Goal: Information Seeking & Learning: Learn about a topic

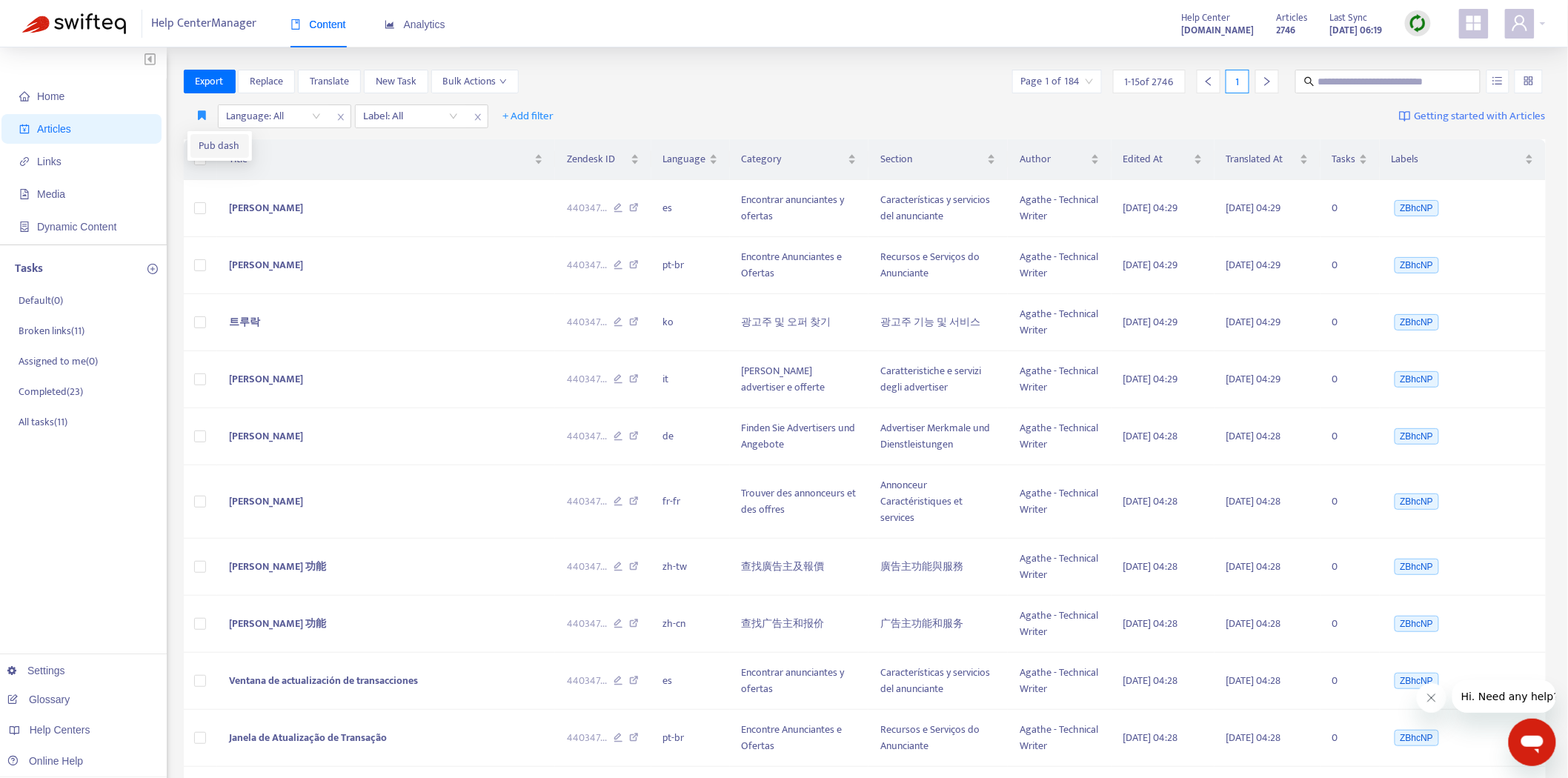
click at [205, 145] on span "Pub dash" at bounding box center [220, 146] width 41 height 17
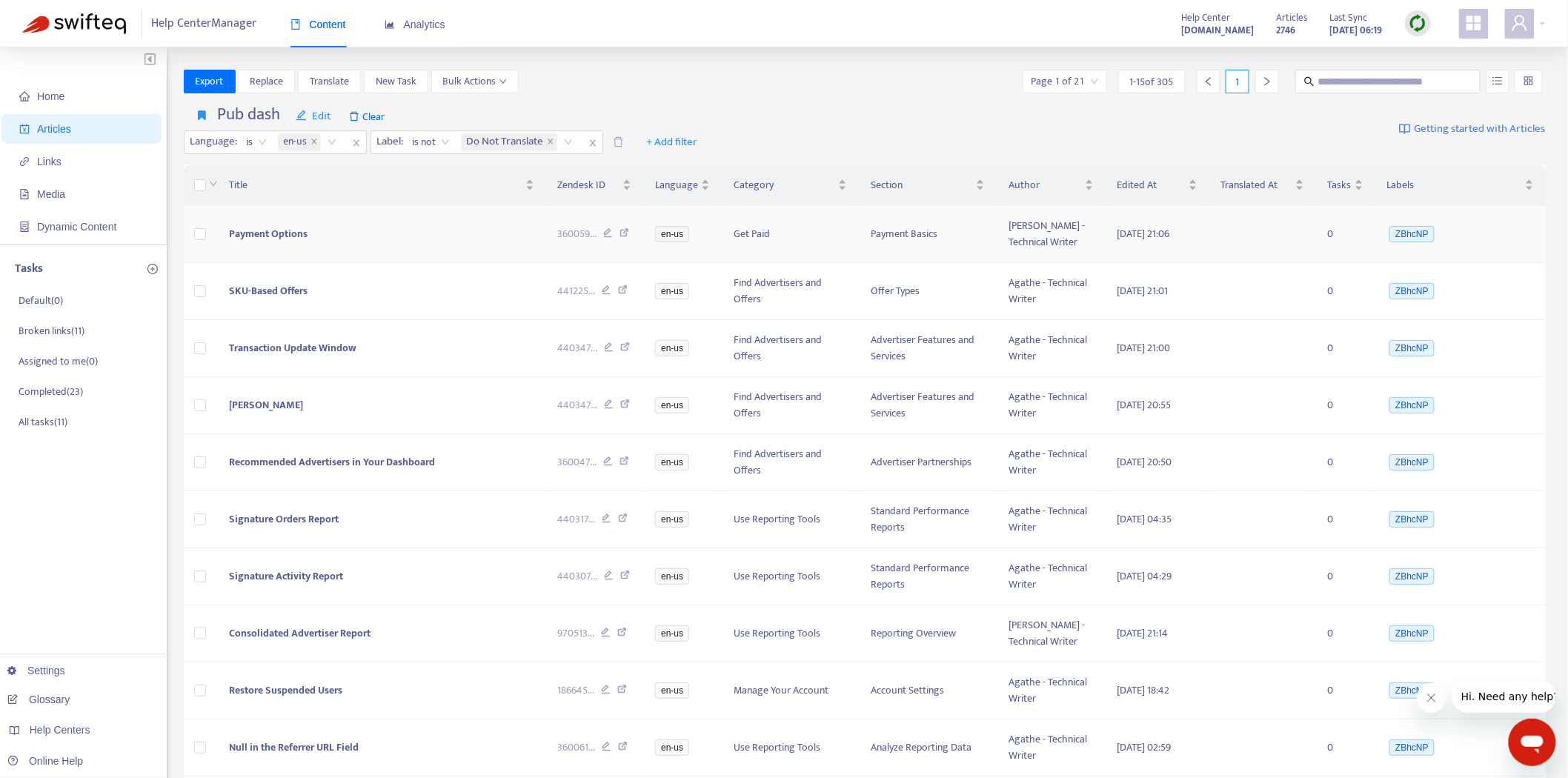
click at [627, 232] on icon at bounding box center [624, 235] width 10 height 14
click at [259, 227] on span "Payment Options" at bounding box center [268, 233] width 79 height 17
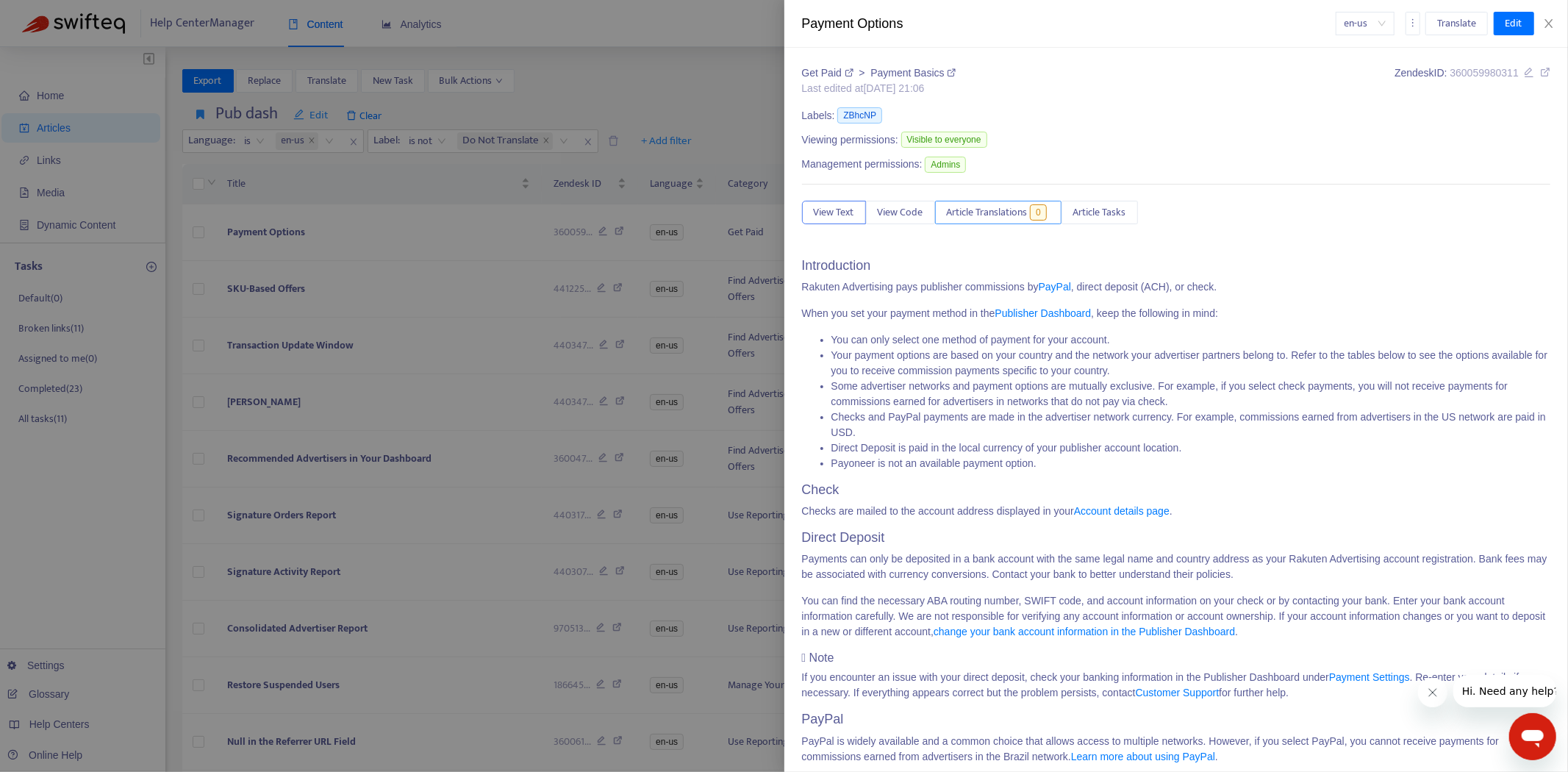
click at [1013, 220] on span "Article Translations" at bounding box center [988, 213] width 81 height 17
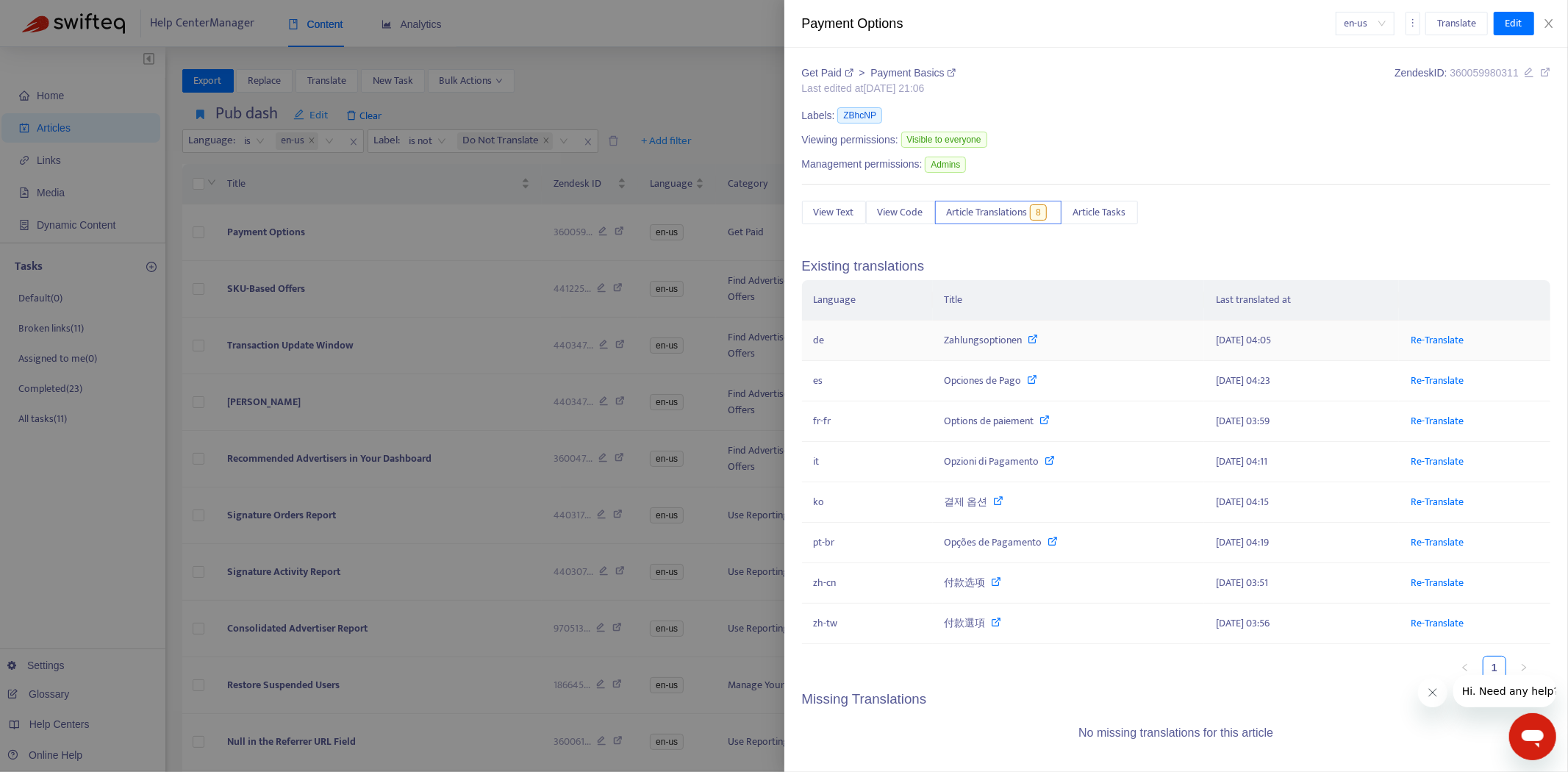
click at [1040, 341] on div "Zahlungsoptionen" at bounding box center [1069, 341] width 248 height 17
click at [1028, 340] on icon at bounding box center [1033, 339] width 11 height 11
click at [86, 665] on div at bounding box center [784, 386] width 1568 height 772
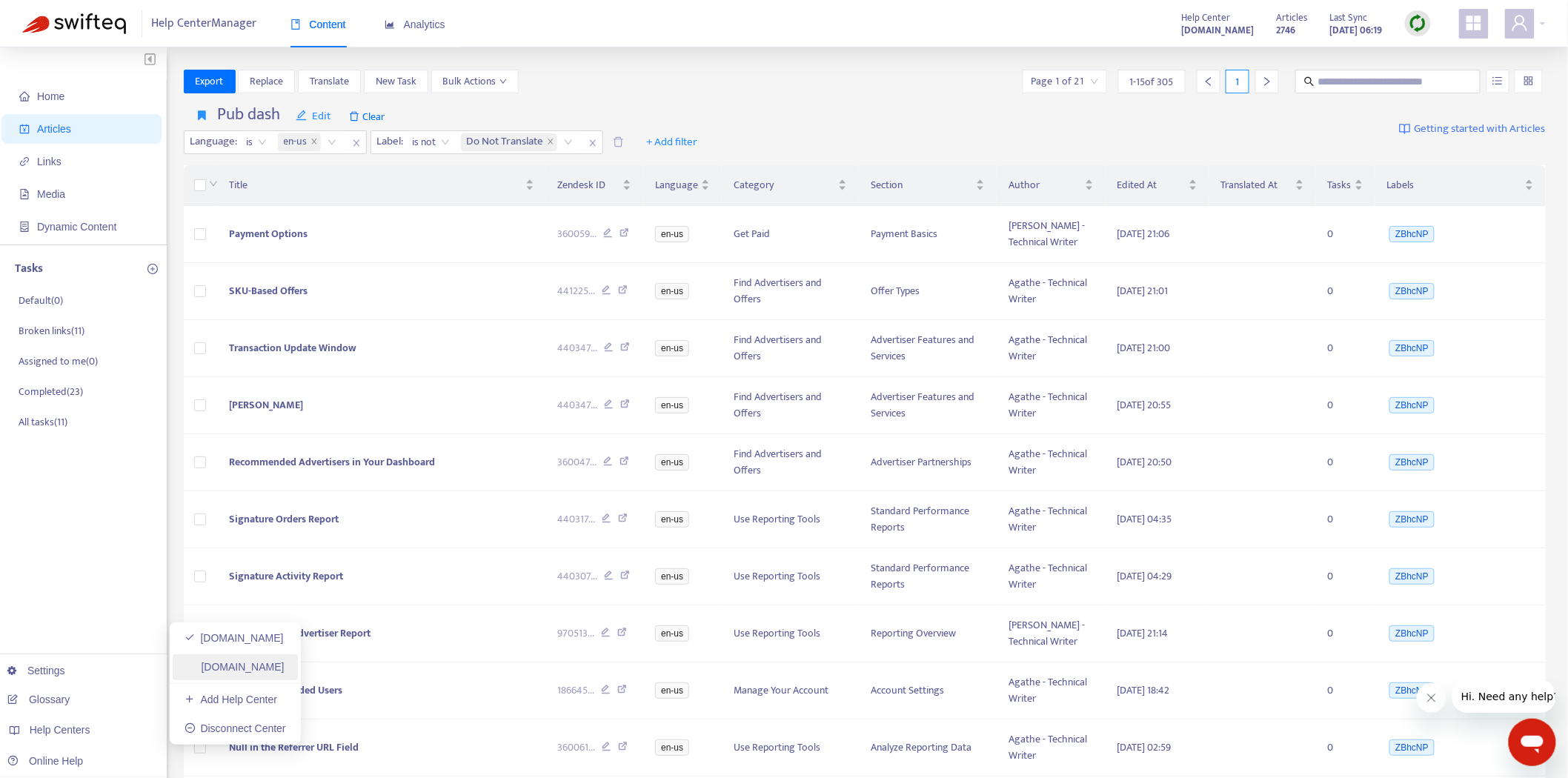
click at [243, 670] on link "[DOMAIN_NAME]" at bounding box center [235, 667] width 100 height 12
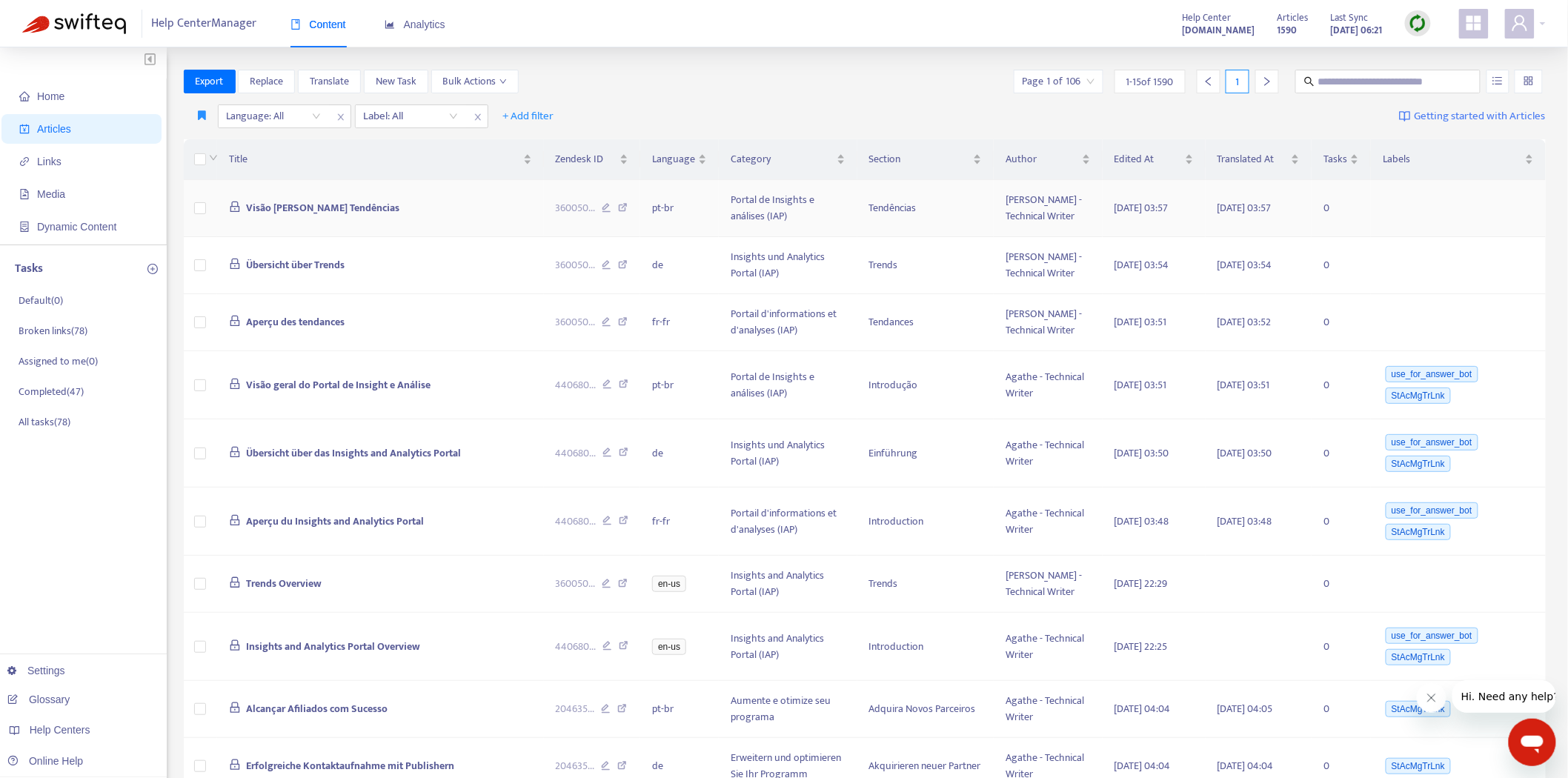
click at [618, 205] on div "360050 ..." at bounding box center [592, 208] width 74 height 17
click at [628, 206] on icon at bounding box center [623, 210] width 10 height 14
click at [626, 320] on icon at bounding box center [623, 324] width 10 height 14
click at [205, 114] on icon "button" at bounding box center [202, 115] width 8 height 11
click at [203, 142] on span "Ad dash" at bounding box center [217, 146] width 36 height 17
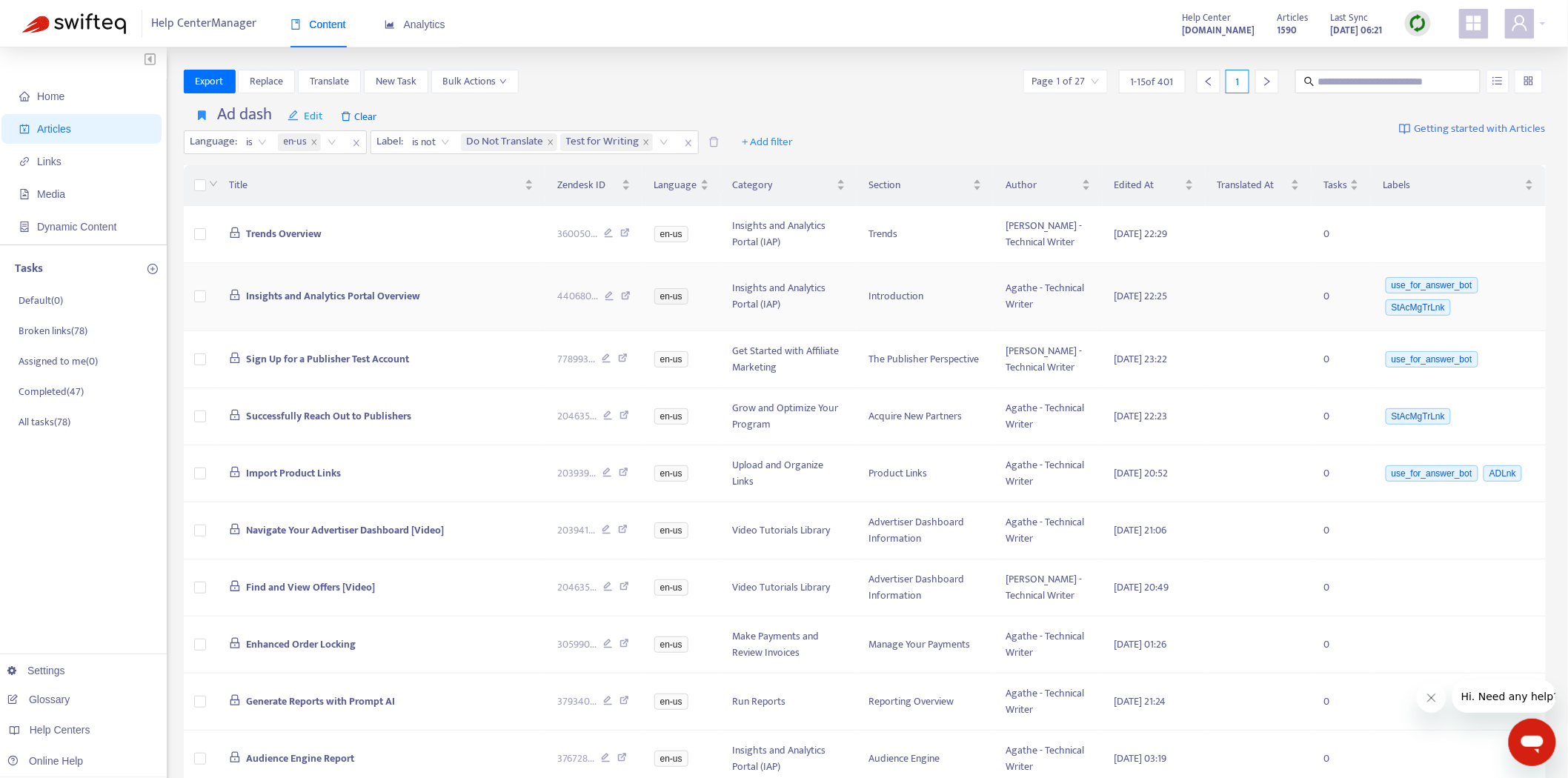
click at [319, 294] on span "Insights and Analytics Portal Overview" at bounding box center [333, 295] width 174 height 17
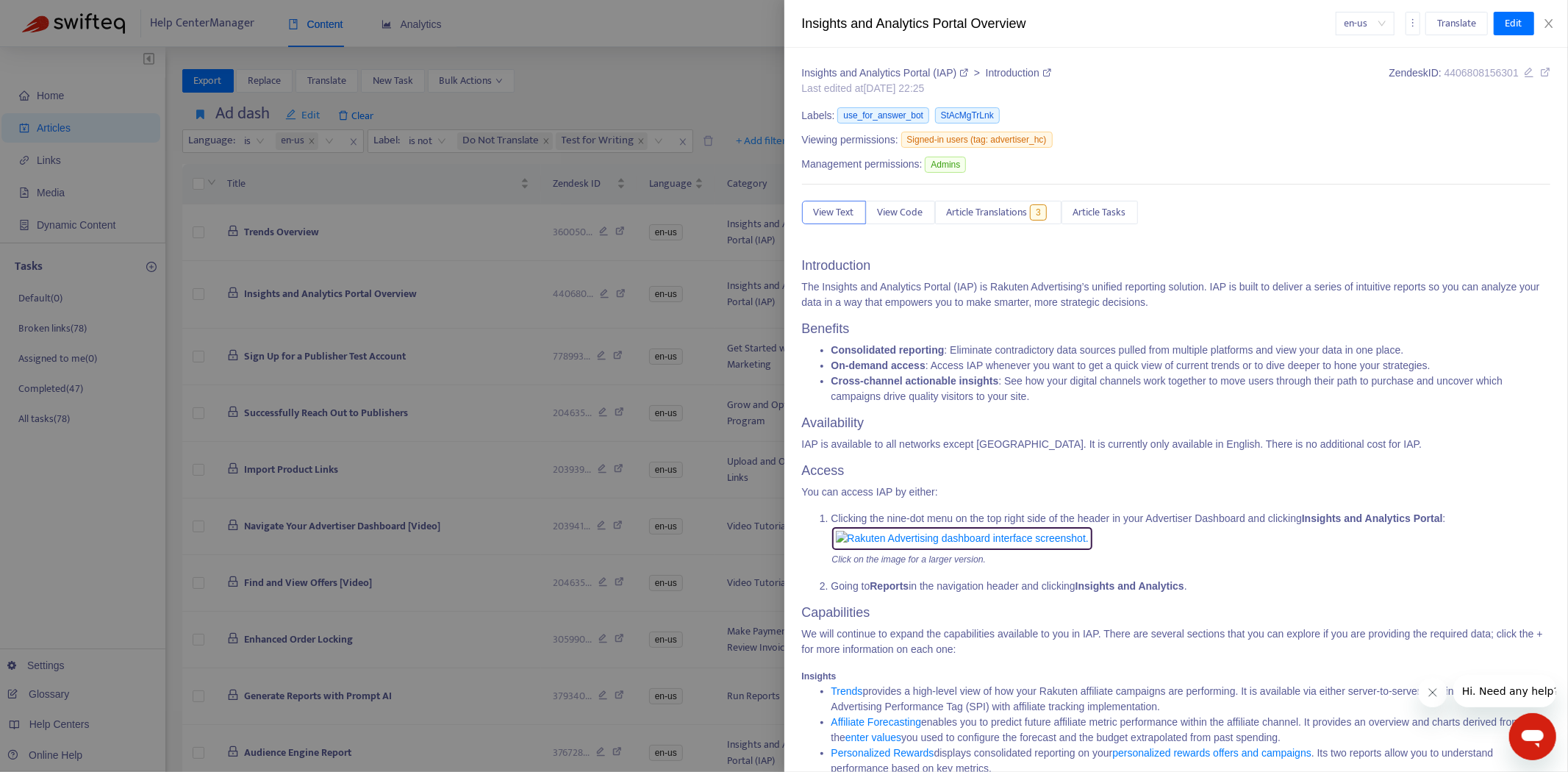
click at [1009, 199] on div "Insights and Analytics Portal (IAP) > Introduction Last edited at [DATE] 22:25 …" at bounding box center [1176, 582] width 749 height 1033
click at [1004, 216] on span "Article Translations" at bounding box center [988, 213] width 81 height 17
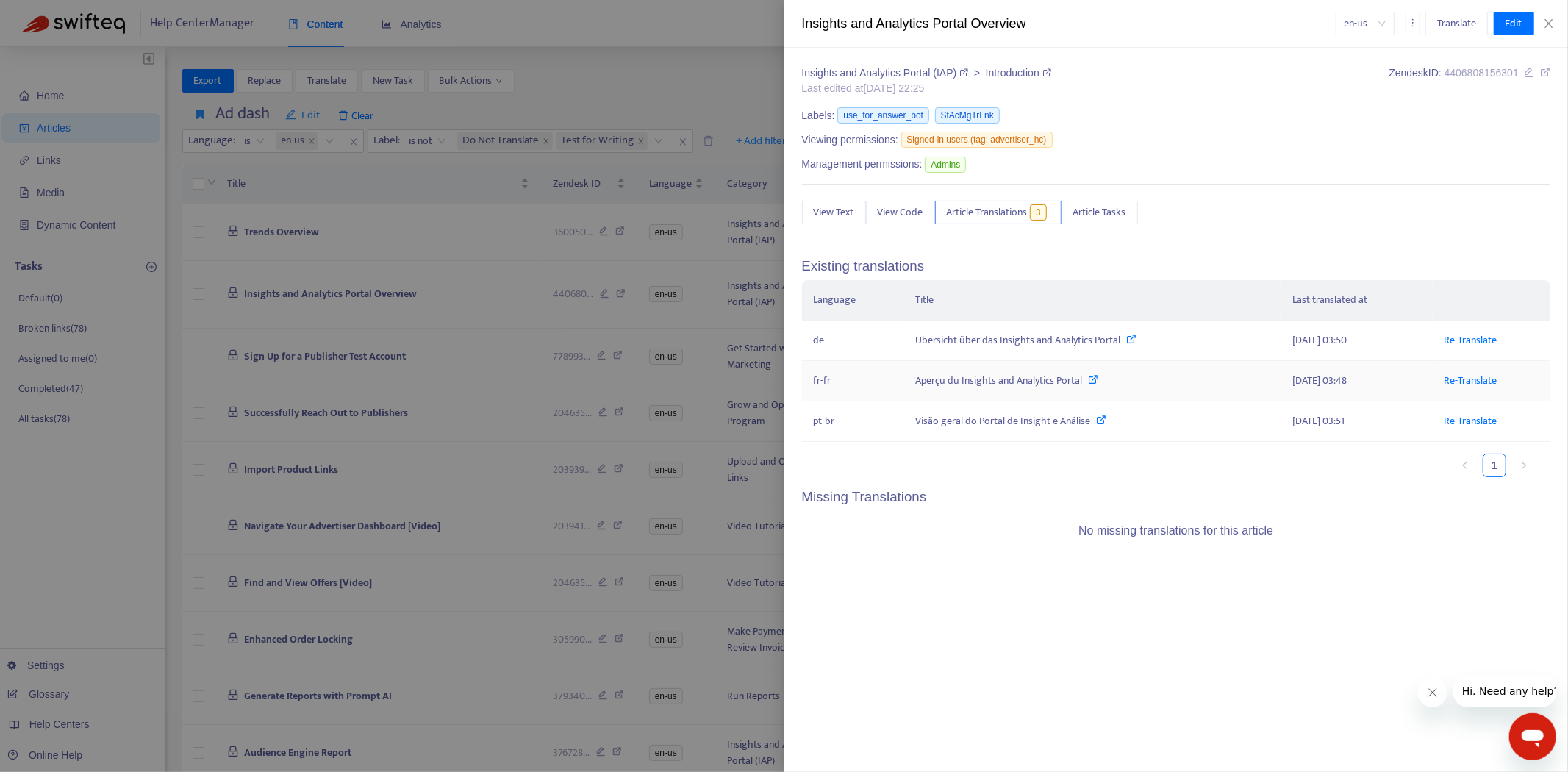
click at [1094, 384] on icon at bounding box center [1093, 380] width 11 height 11
click at [1548, 17] on icon "close" at bounding box center [1549, 23] width 12 height 12
